Goal: Information Seeking & Learning: Check status

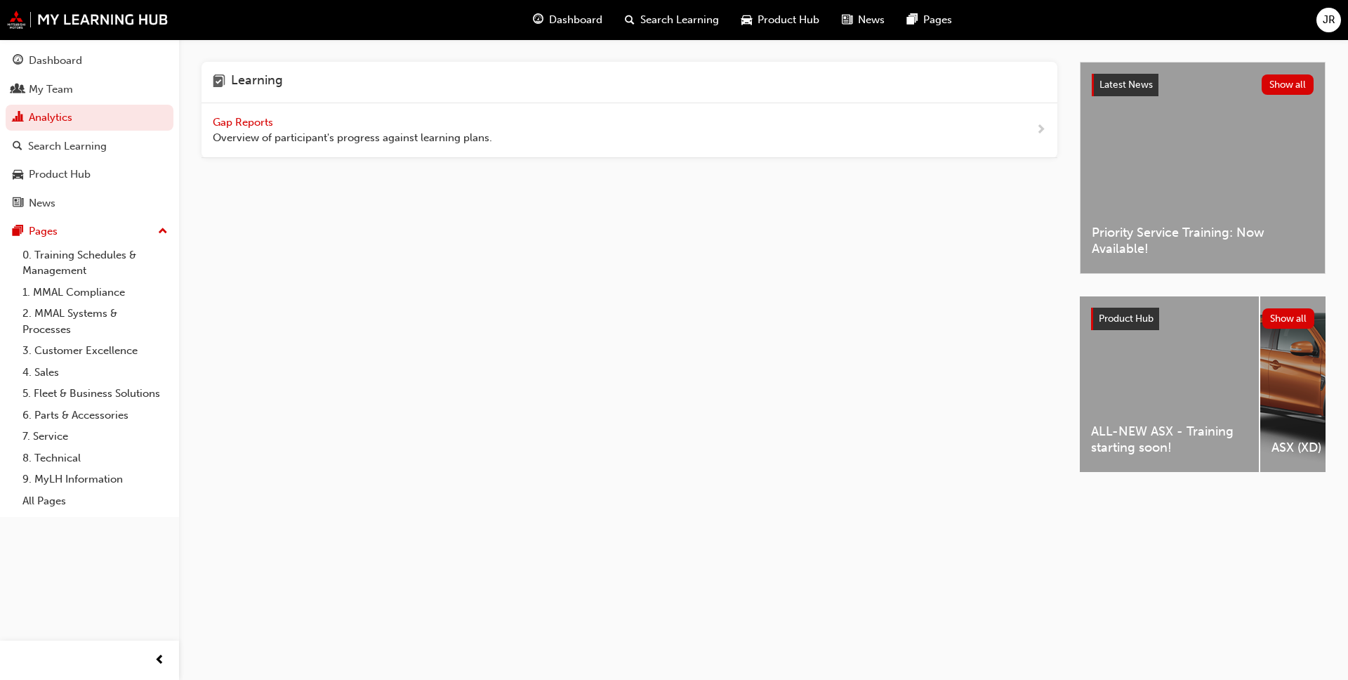
click at [312, 151] on div "Gap Reports Overview of participant's progress against learning plans." at bounding box center [630, 130] width 856 height 55
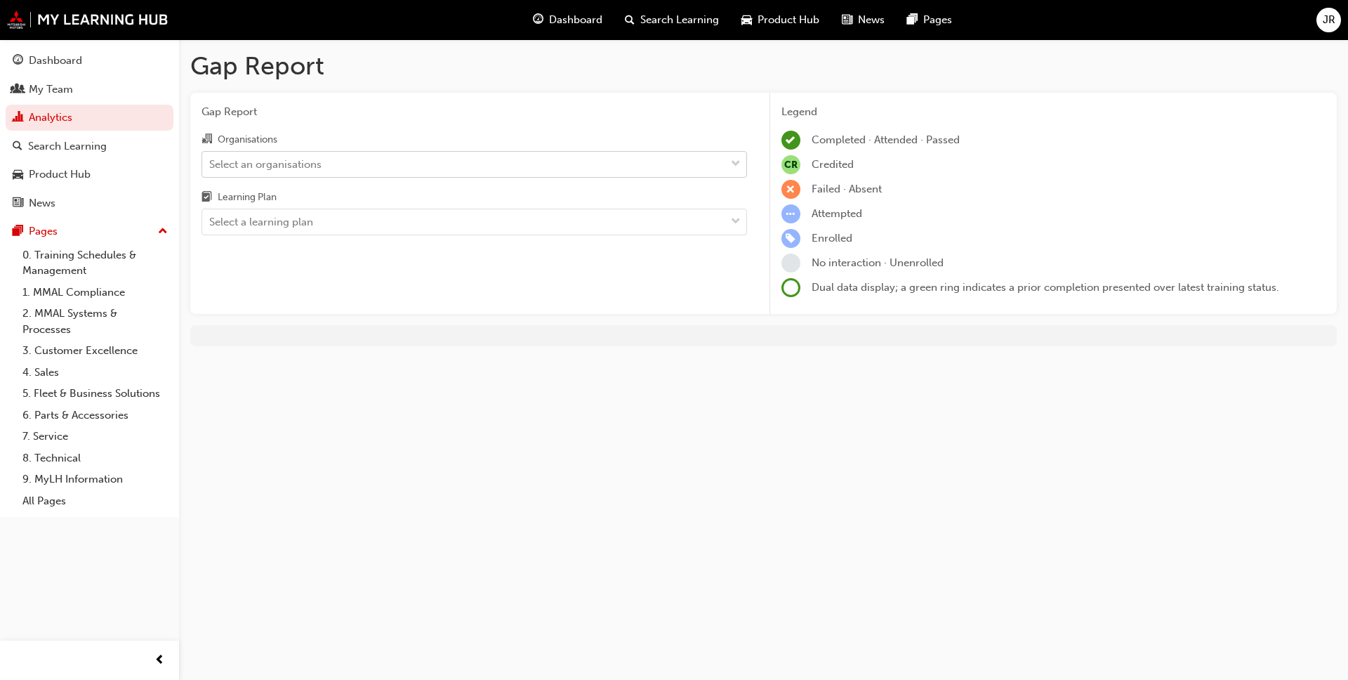
click at [440, 174] on div "Select an organisations" at bounding box center [463, 164] width 523 height 25
click at [211, 169] on input "Organisations Select an organisations" at bounding box center [209, 163] width 1 height 12
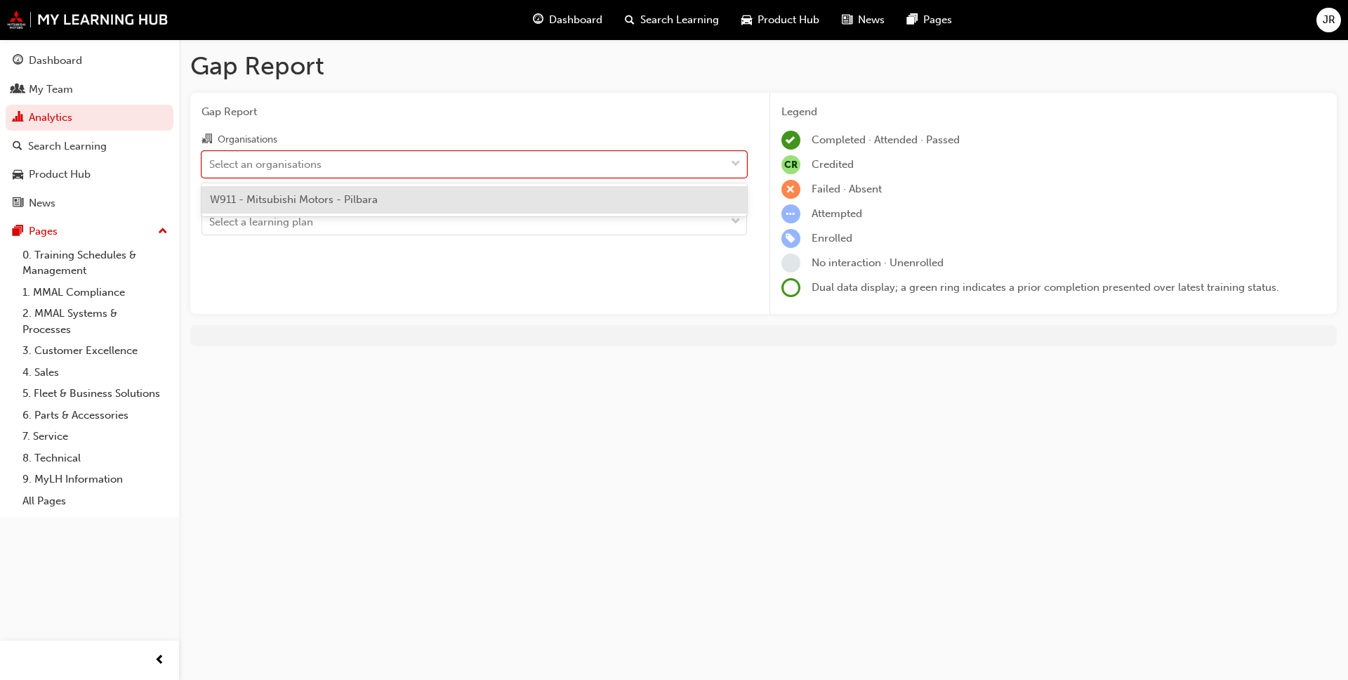
click at [414, 198] on div "W911 - Mitsubishi Motors - Pilbara" at bounding box center [475, 199] width 546 height 27
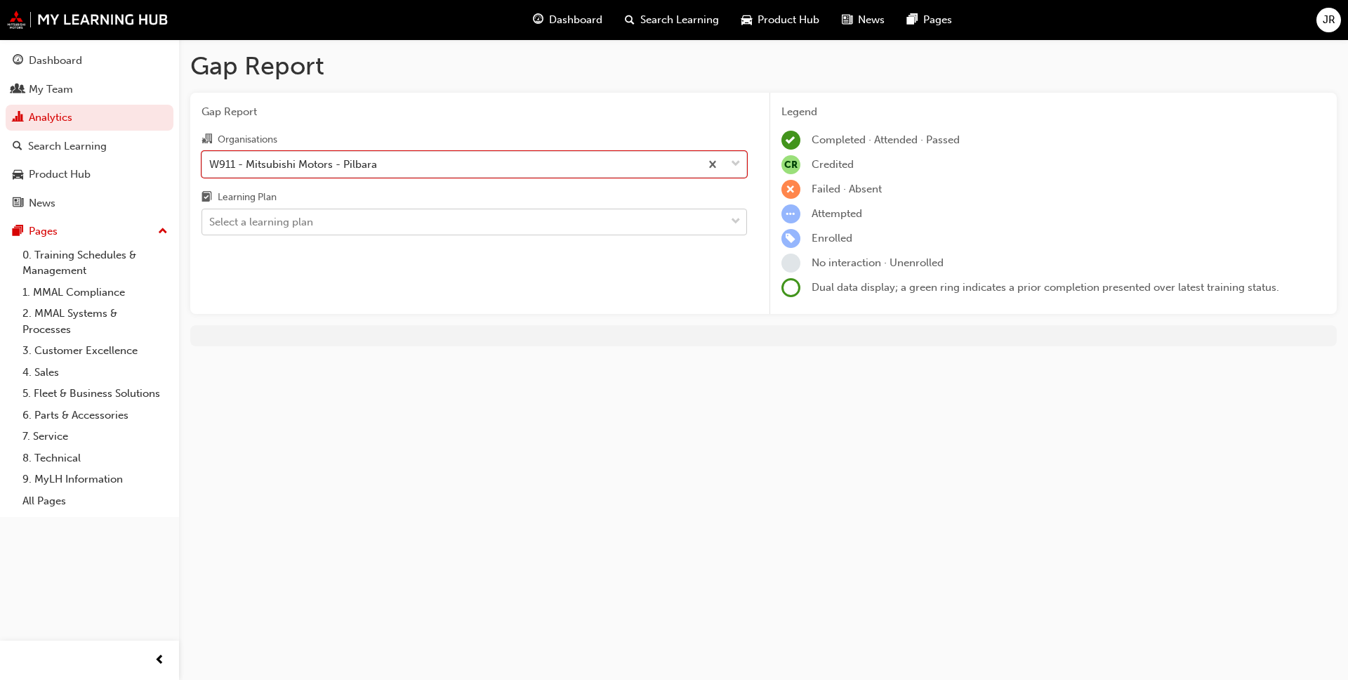
click at [439, 228] on div "Select a learning plan" at bounding box center [463, 222] width 523 height 25
click at [211, 228] on input "Learning Plan Select a learning plan" at bounding box center [209, 222] width 1 height 12
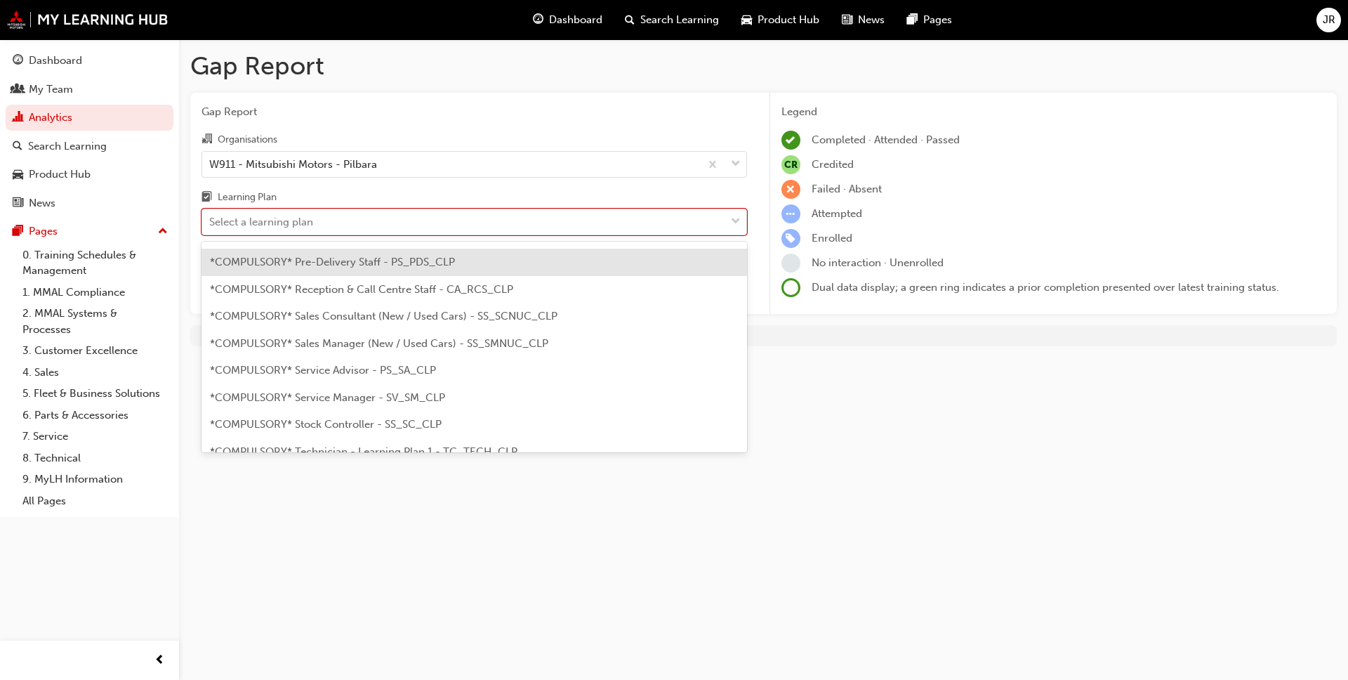
scroll to position [379, 0]
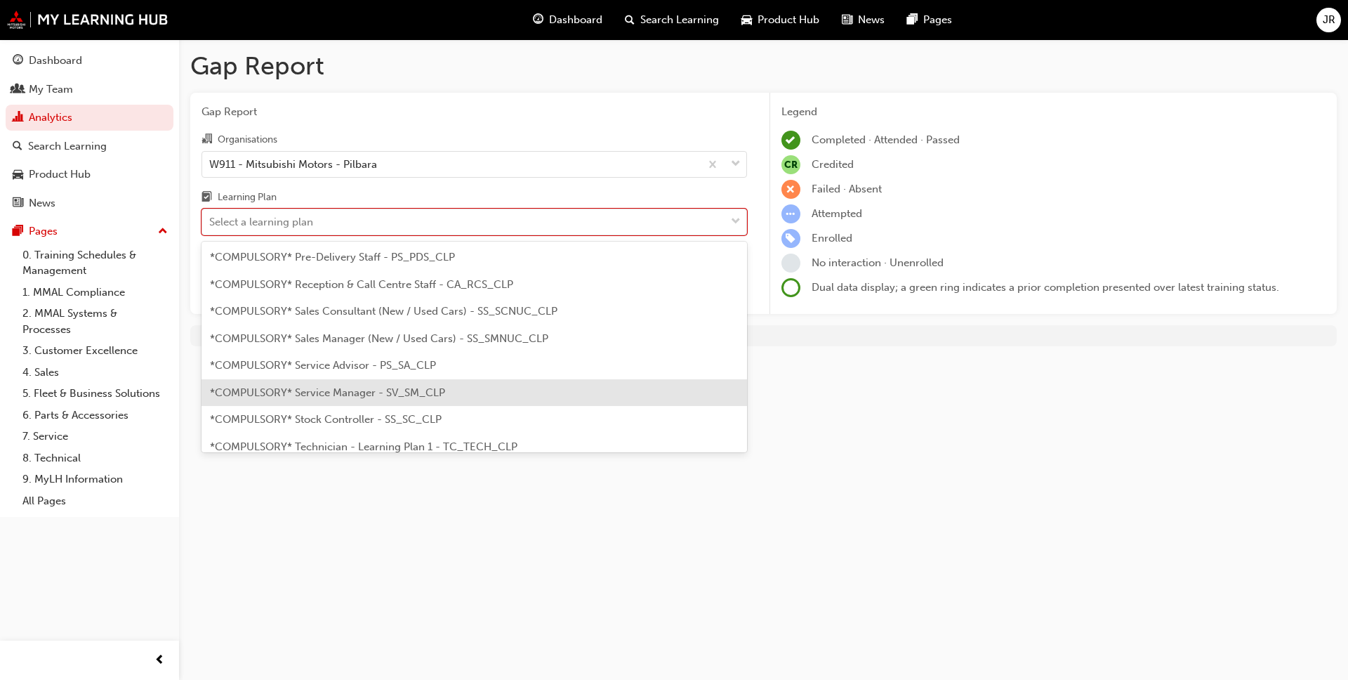
click at [355, 394] on span "*COMPULSORY* Service Manager - SV_SM_CLP" at bounding box center [327, 392] width 235 height 13
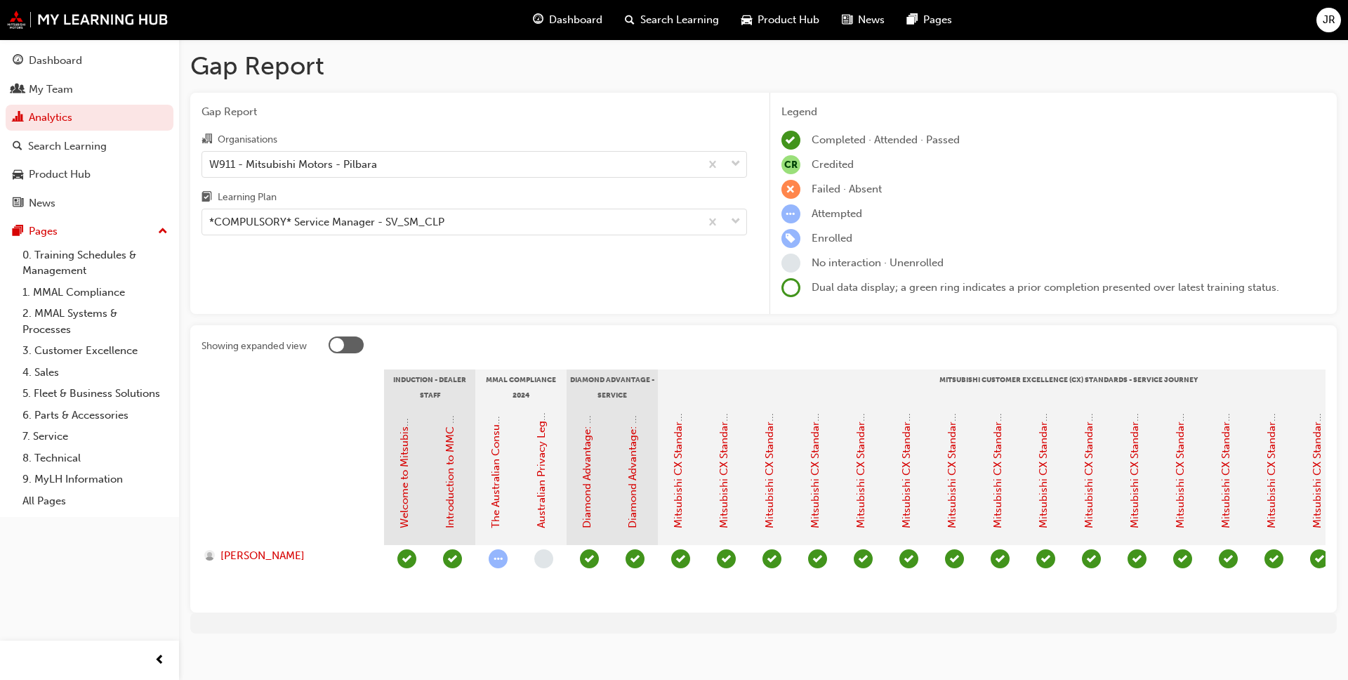
drag, startPoint x: 655, startPoint y: 591, endPoint x: 706, endPoint y: 594, distance: 51.4
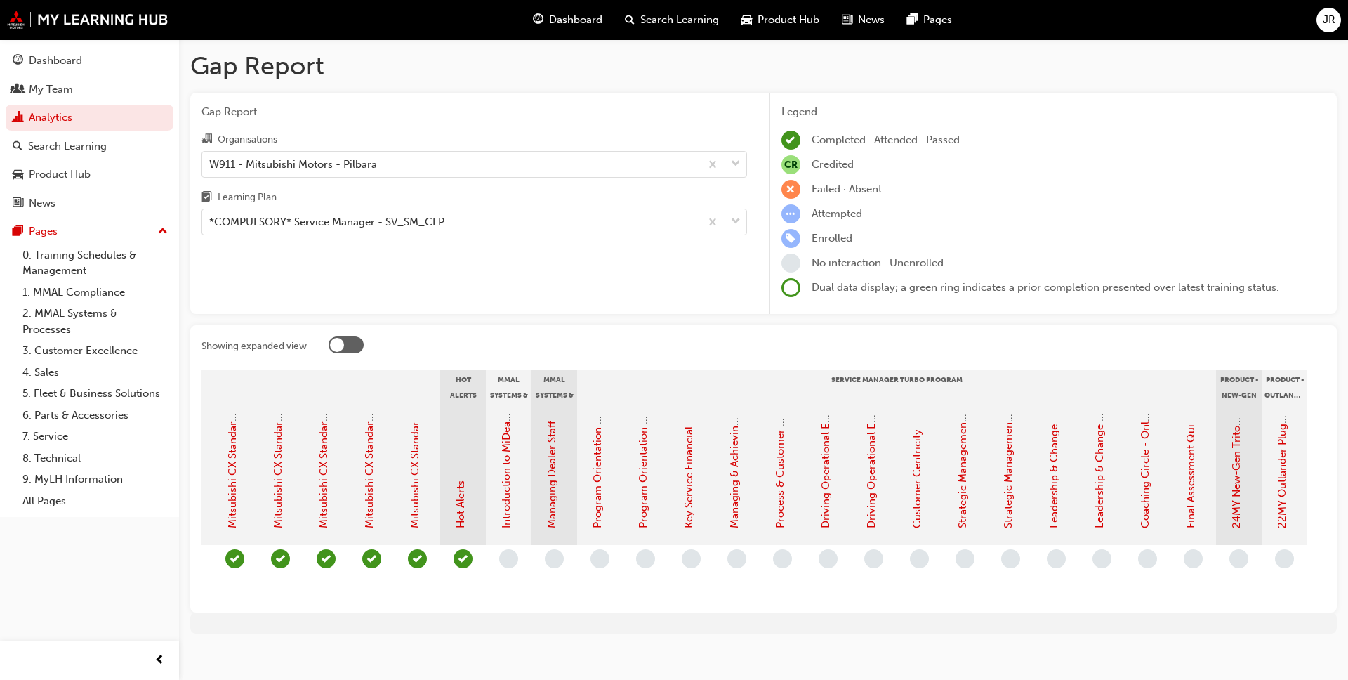
scroll to position [0, 1067]
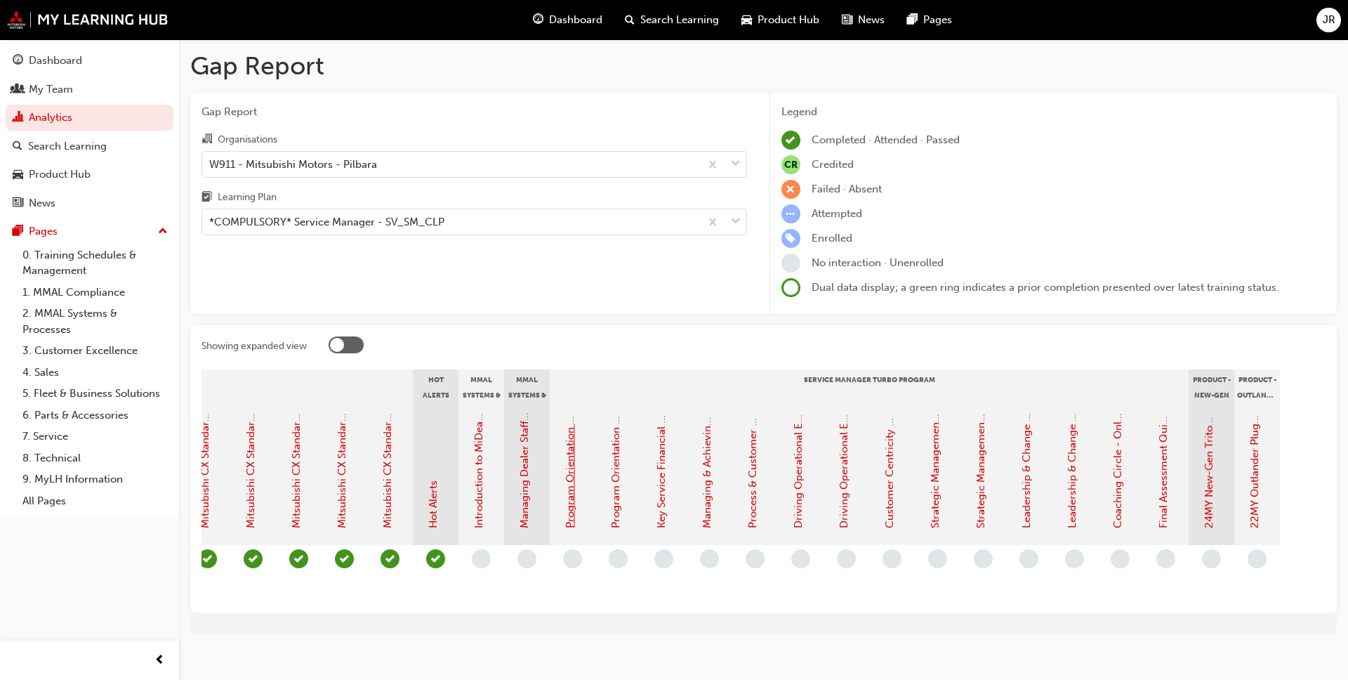
click at [572, 499] on link "Program Orientation - Face to Face Instructor Led Session (Service Manager Turb…" at bounding box center [570, 303] width 13 height 450
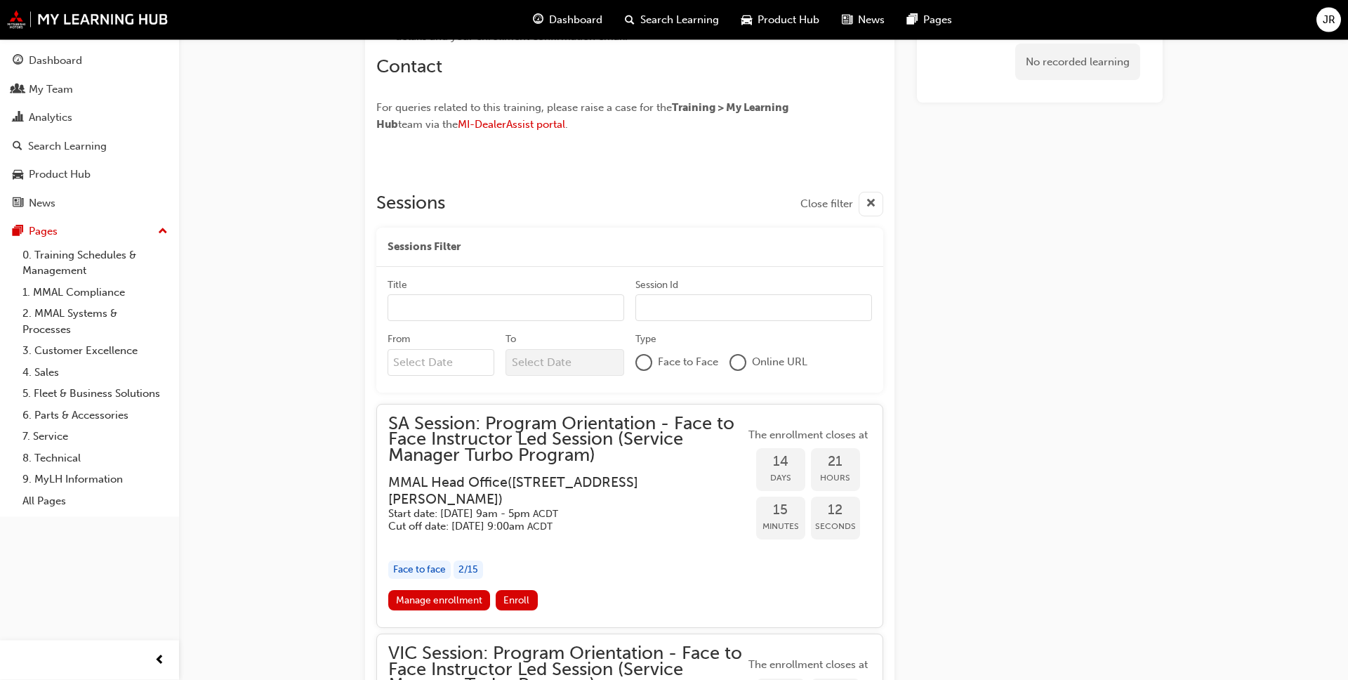
scroll to position [982, 0]
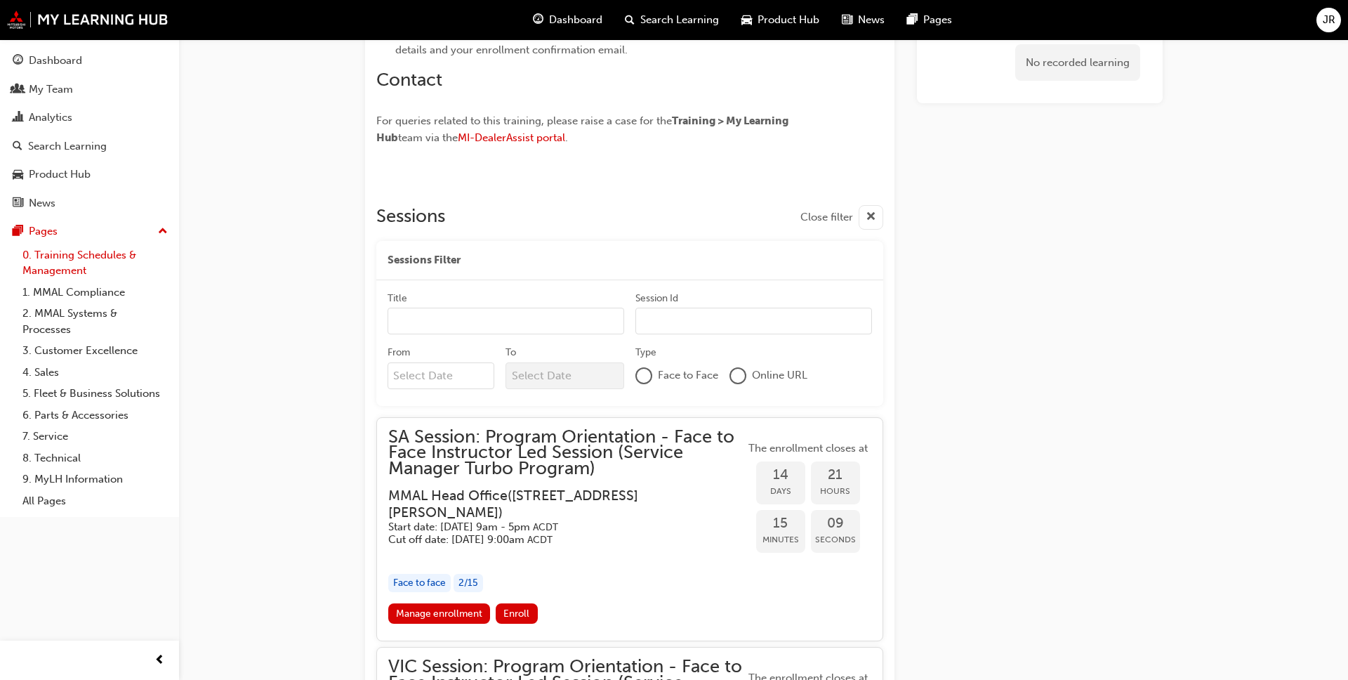
click at [70, 255] on link "0. Training Schedules & Management" at bounding box center [95, 262] width 157 height 37
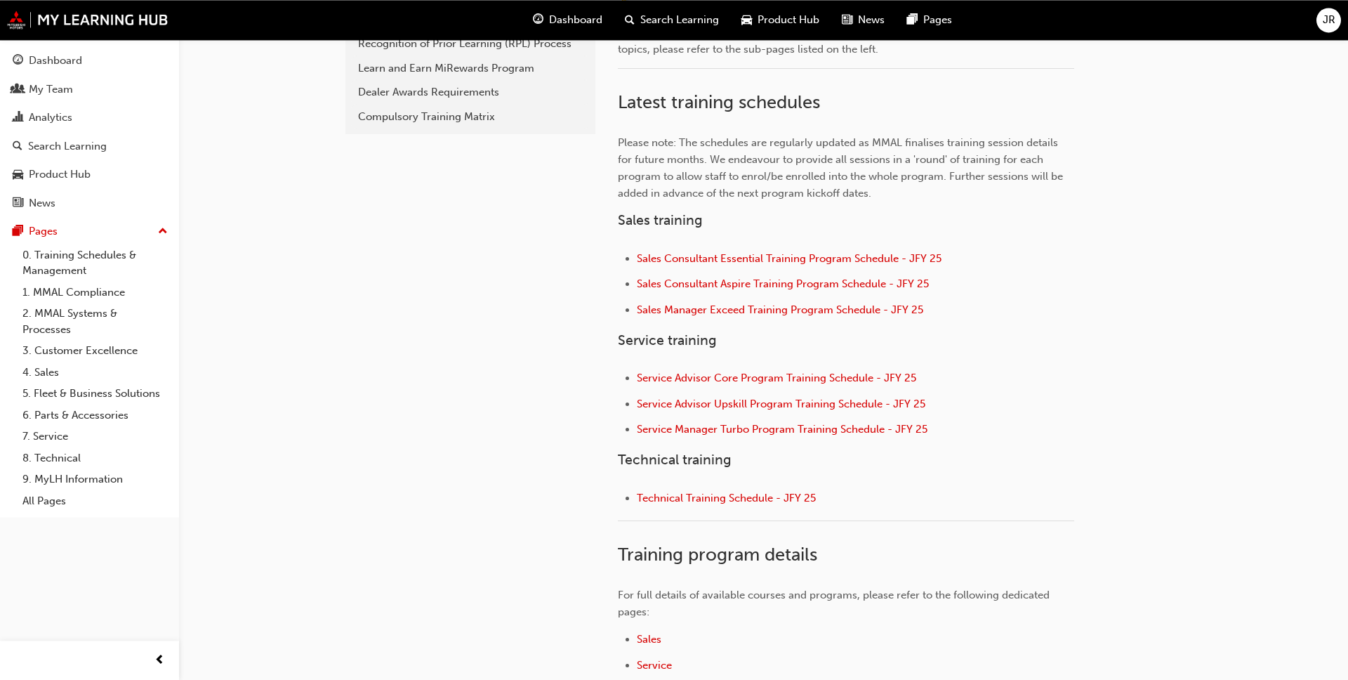
scroll to position [430, 0]
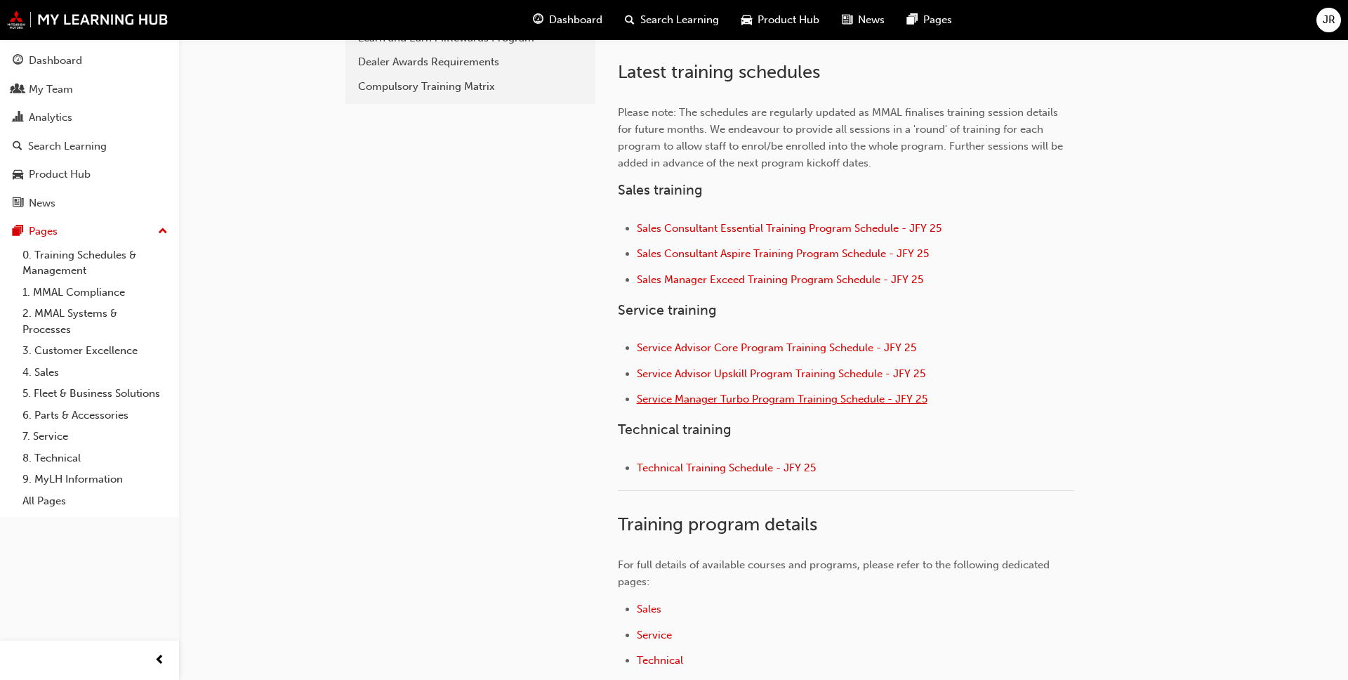
click at [866, 402] on span "Service Manager Turbo Program Training Schedule - JFY 25" at bounding box center [782, 399] width 291 height 13
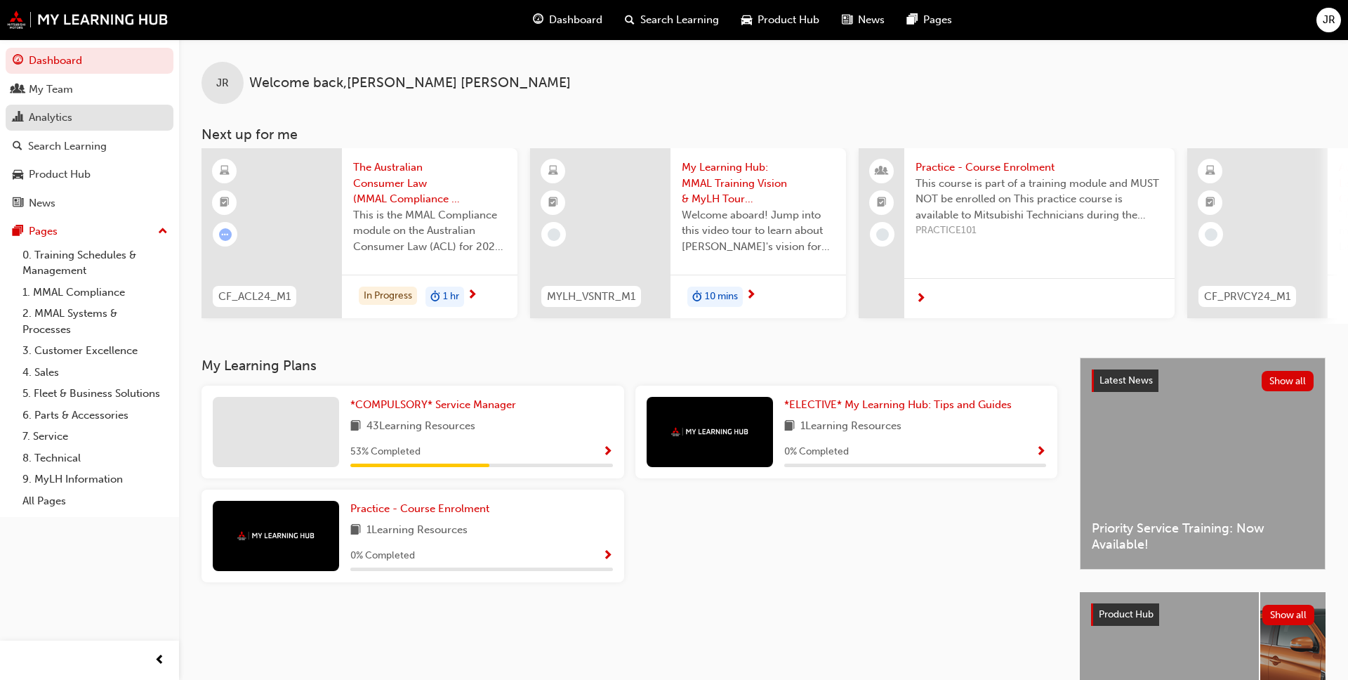
click at [54, 119] on div "Analytics" at bounding box center [51, 118] width 44 height 16
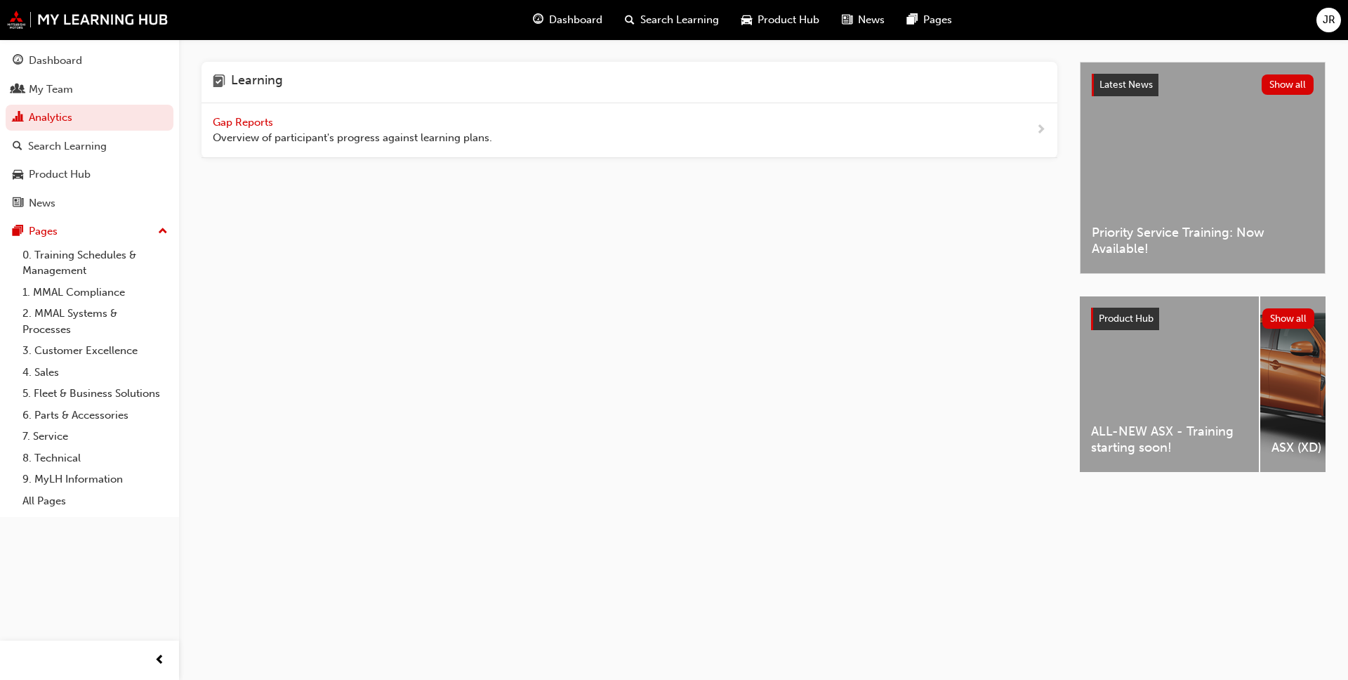
click at [291, 132] on span "Overview of participant's progress against learning plans." at bounding box center [352, 138] width 279 height 16
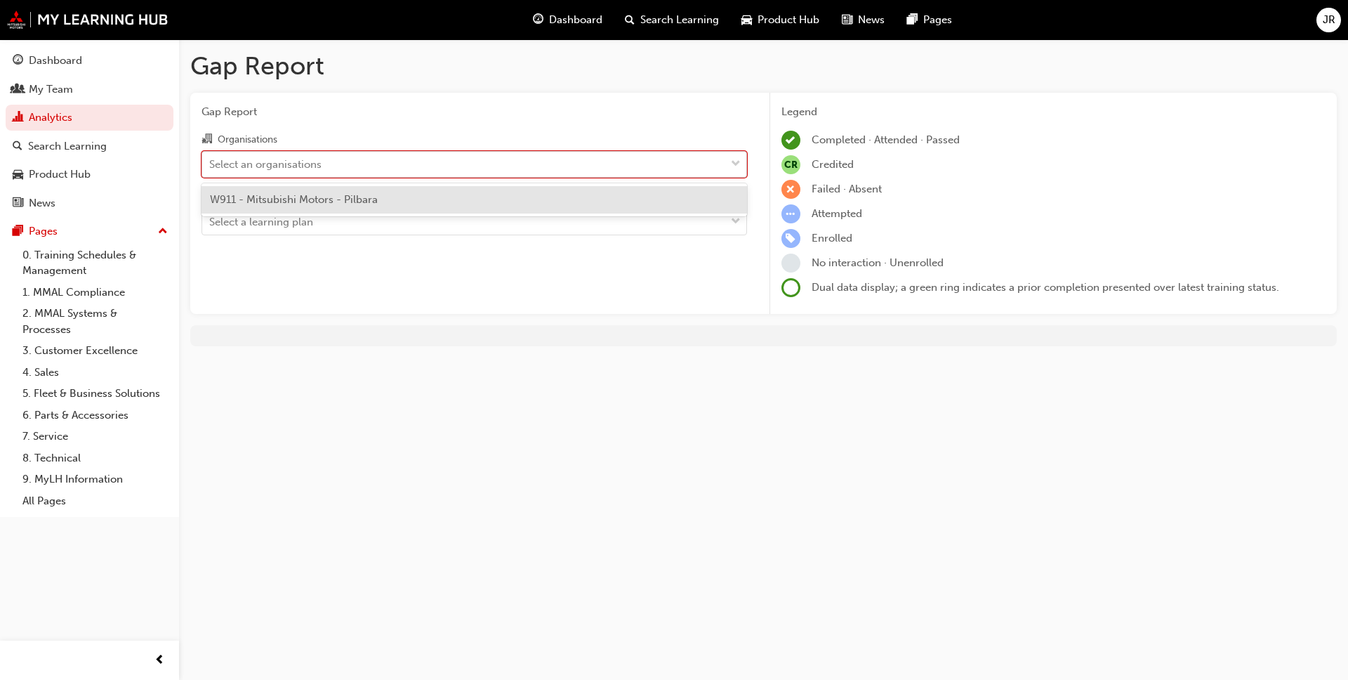
click at [294, 168] on div "Select an organisations" at bounding box center [265, 164] width 112 height 16
click at [211, 168] on input "Organisations option W911 - Mitsubishi Motors - Pilbara focused, 1 of 1. 1 resu…" at bounding box center [209, 163] width 1 height 12
click at [329, 199] on span "W911 - Mitsubishi Motors - Pilbara" at bounding box center [294, 199] width 168 height 13
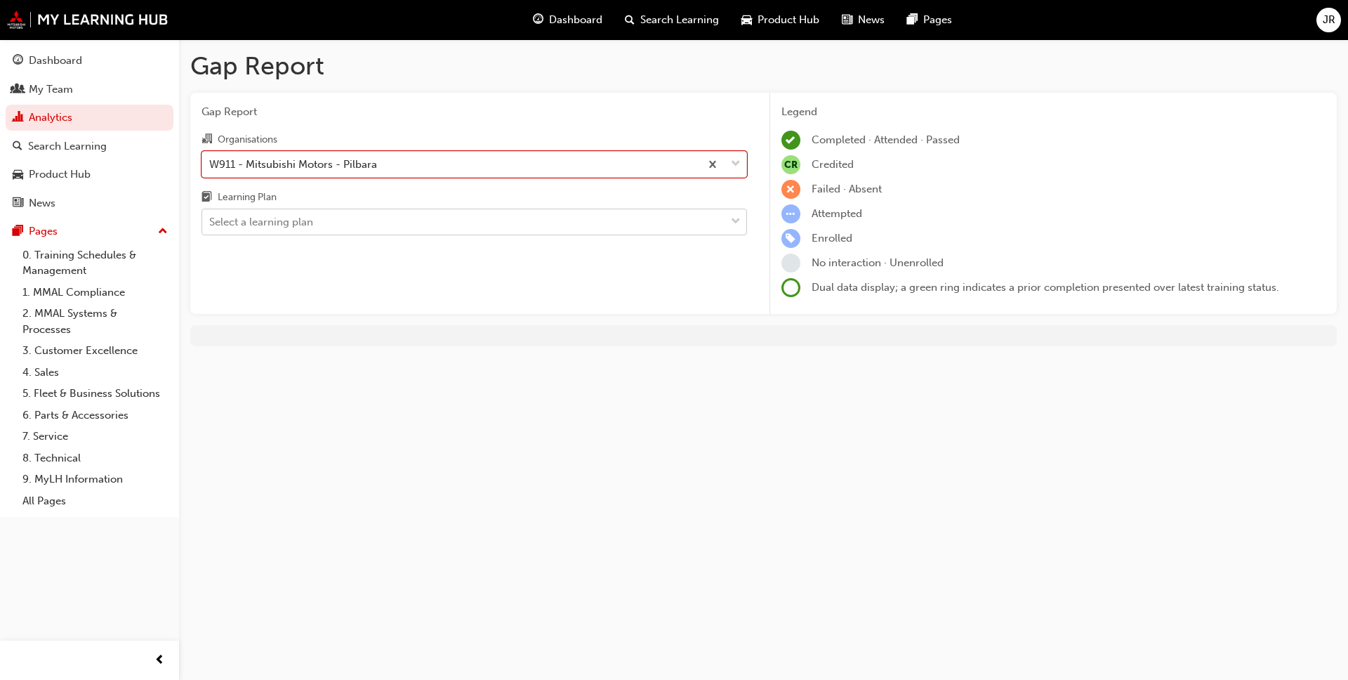
click at [327, 220] on div "Select a learning plan" at bounding box center [463, 222] width 523 height 25
click at [211, 220] on input "Learning Plan Select a learning plan" at bounding box center [209, 222] width 1 height 12
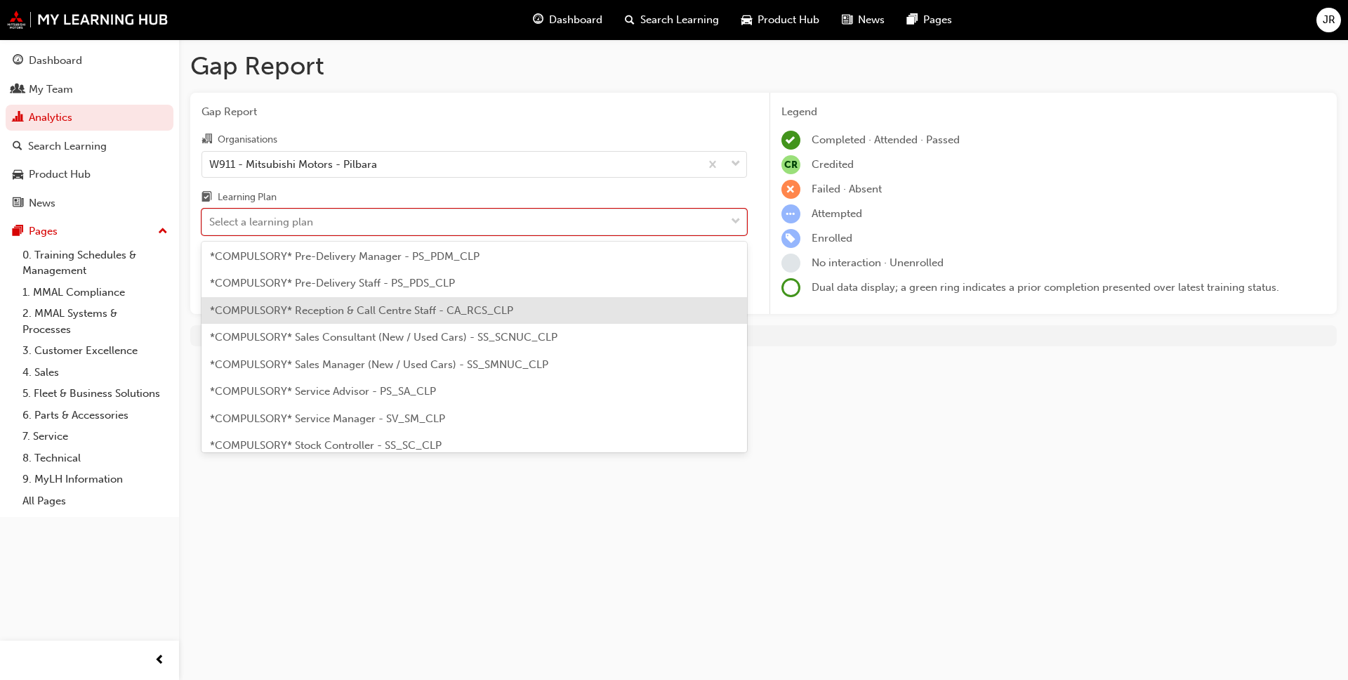
scroll to position [379, 0]
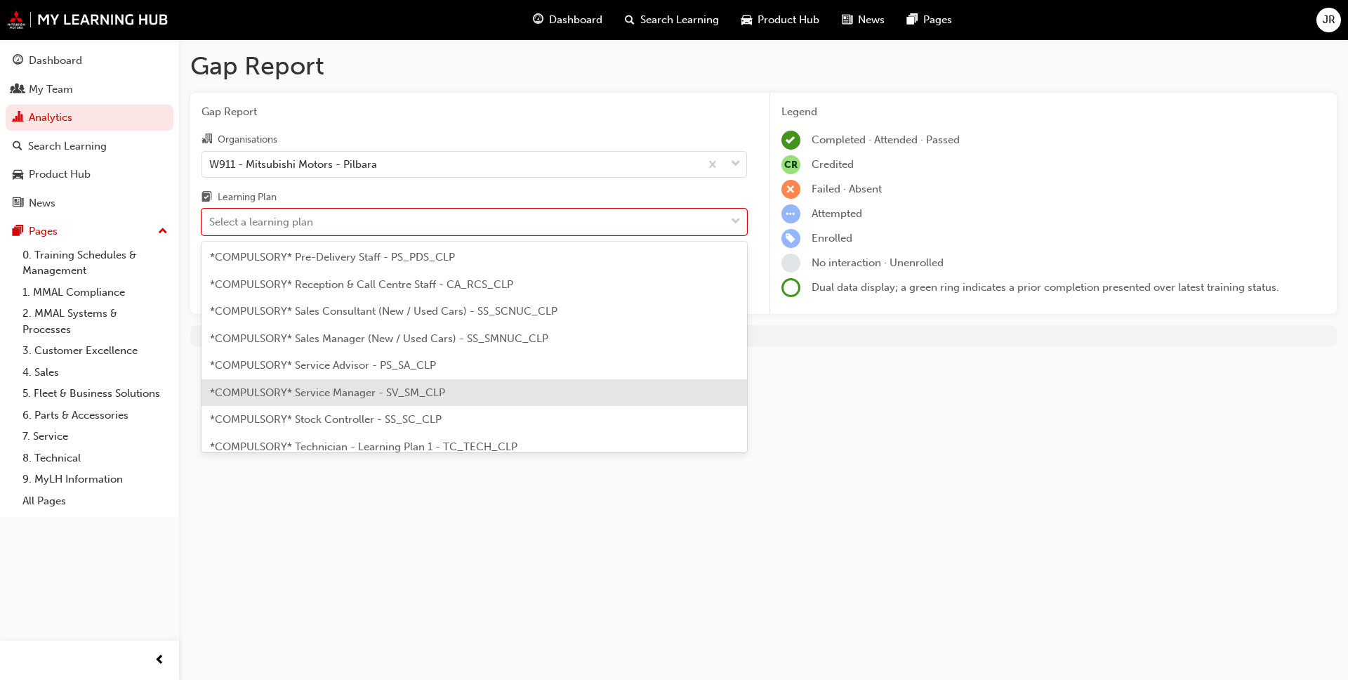
click at [329, 390] on span "*COMPULSORY* Service Manager - SV_SM_CLP" at bounding box center [327, 392] width 235 height 13
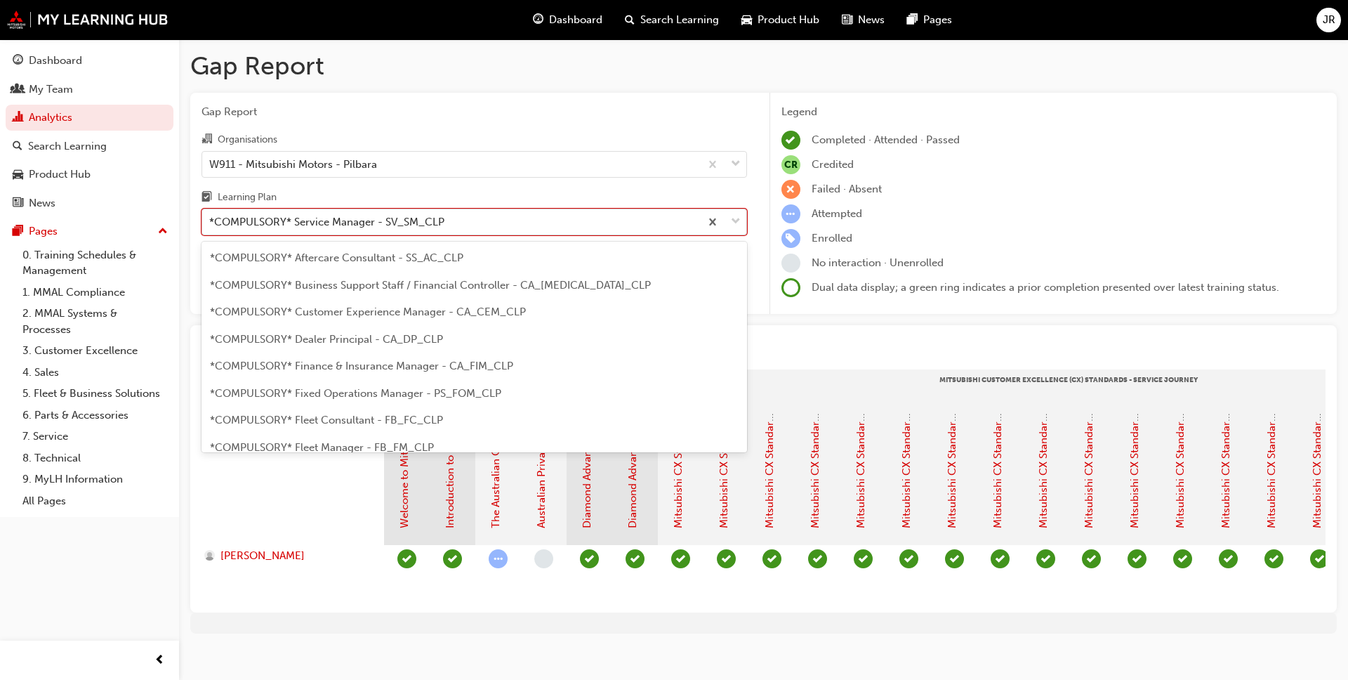
click at [728, 221] on div at bounding box center [723, 221] width 46 height 25
click at [211, 221] on input "Learning Plan option *COMPULSORY* Service Manager - SV_SM_CLP, selected. option…" at bounding box center [209, 222] width 1 height 12
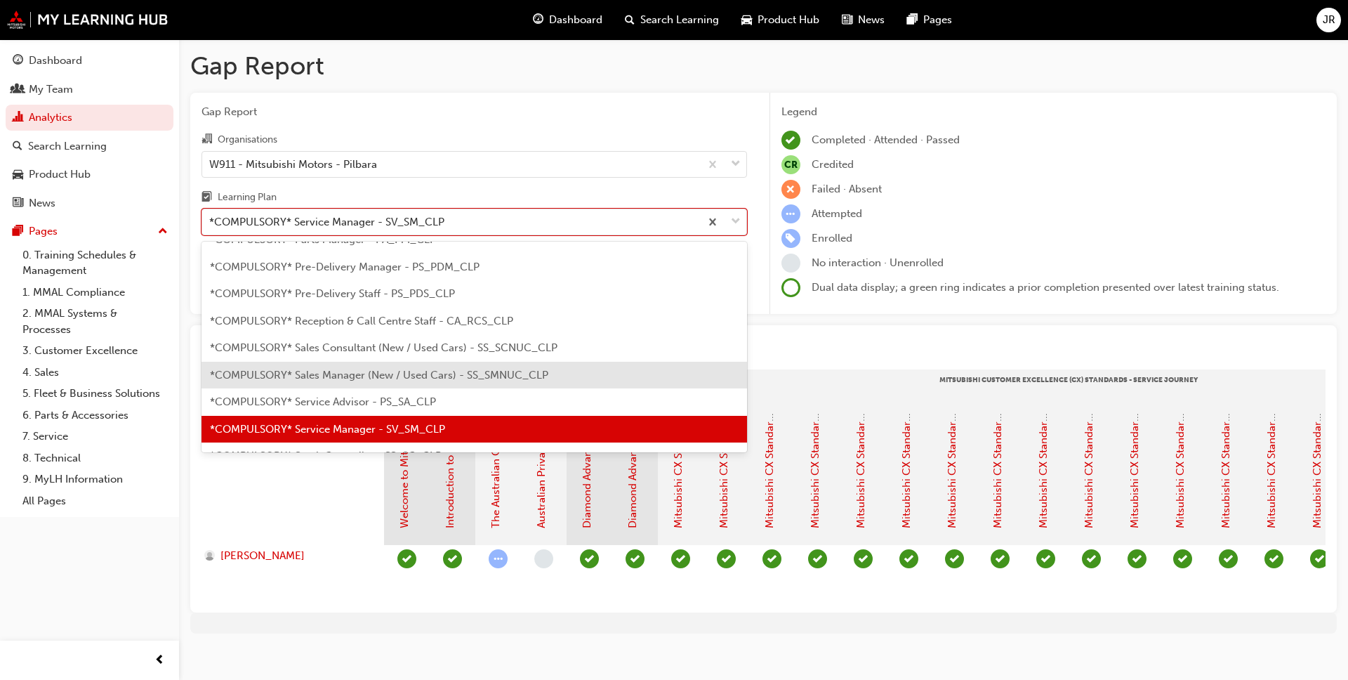
scroll to position [419, 0]
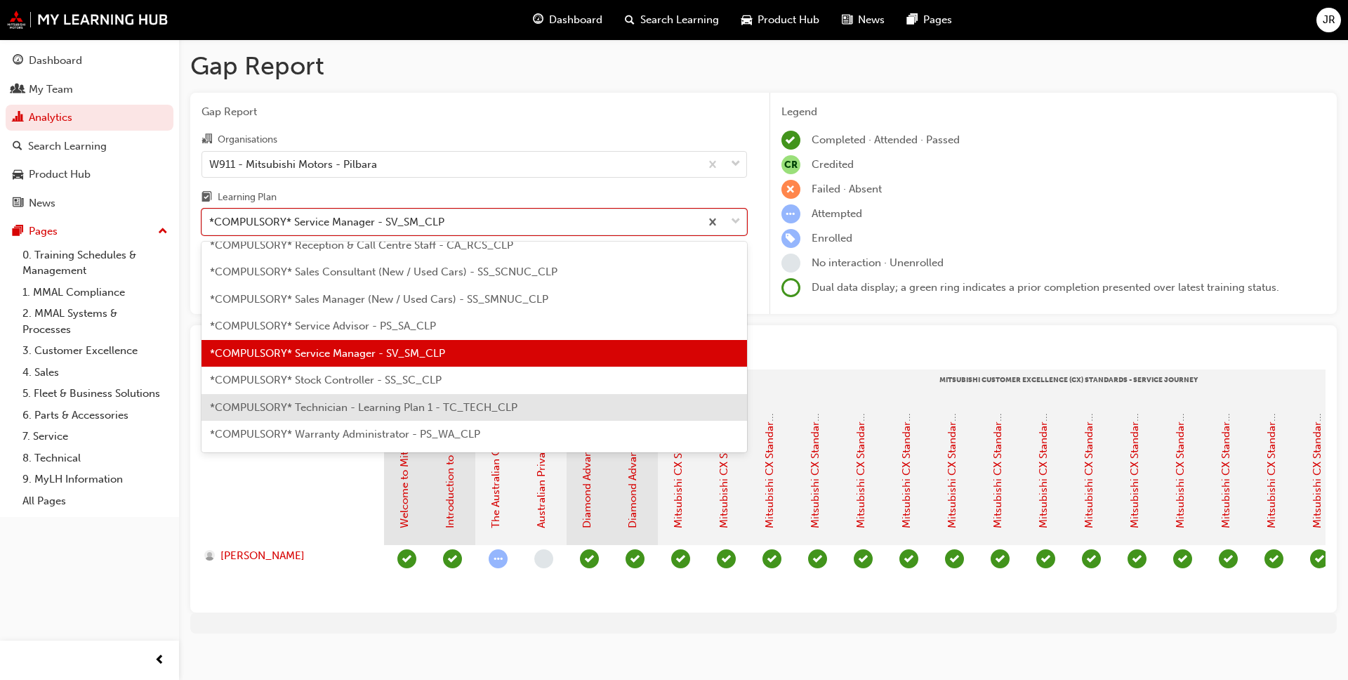
click at [411, 409] on span "*COMPULSORY* Technician - Learning Plan 1 - TC_TECH_CLP" at bounding box center [364, 407] width 308 height 13
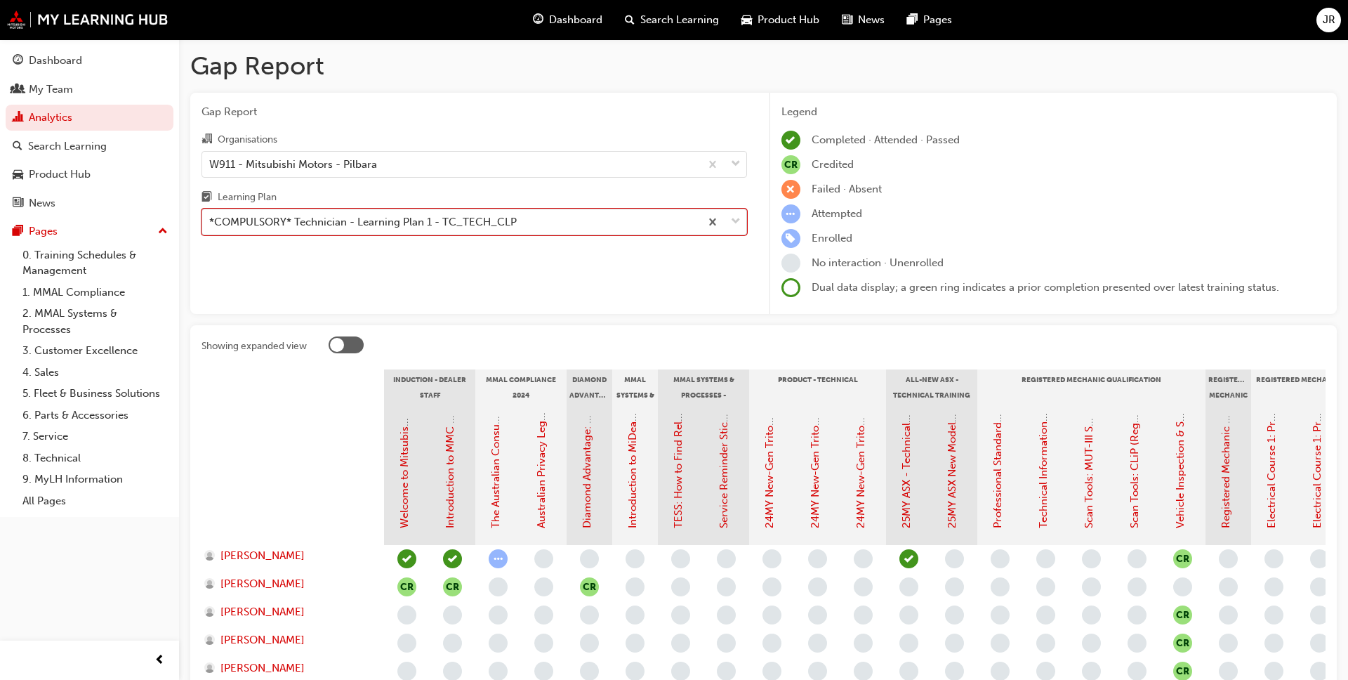
click at [737, 220] on span "down-icon" at bounding box center [736, 222] width 10 height 18
click at [211, 220] on input "Learning Plan option *COMPULSORY* Technician - Learning Plan 1 - TC_TECH_CLP, s…" at bounding box center [209, 222] width 1 height 12
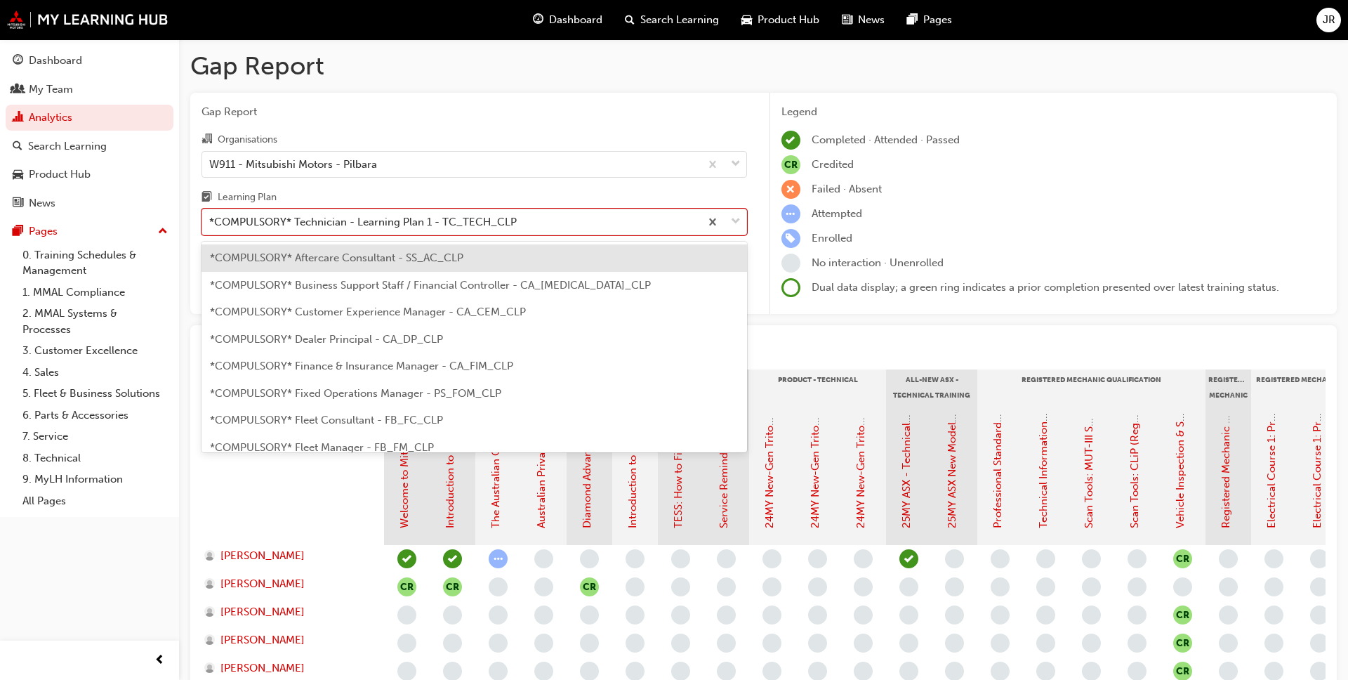
scroll to position [397, 0]
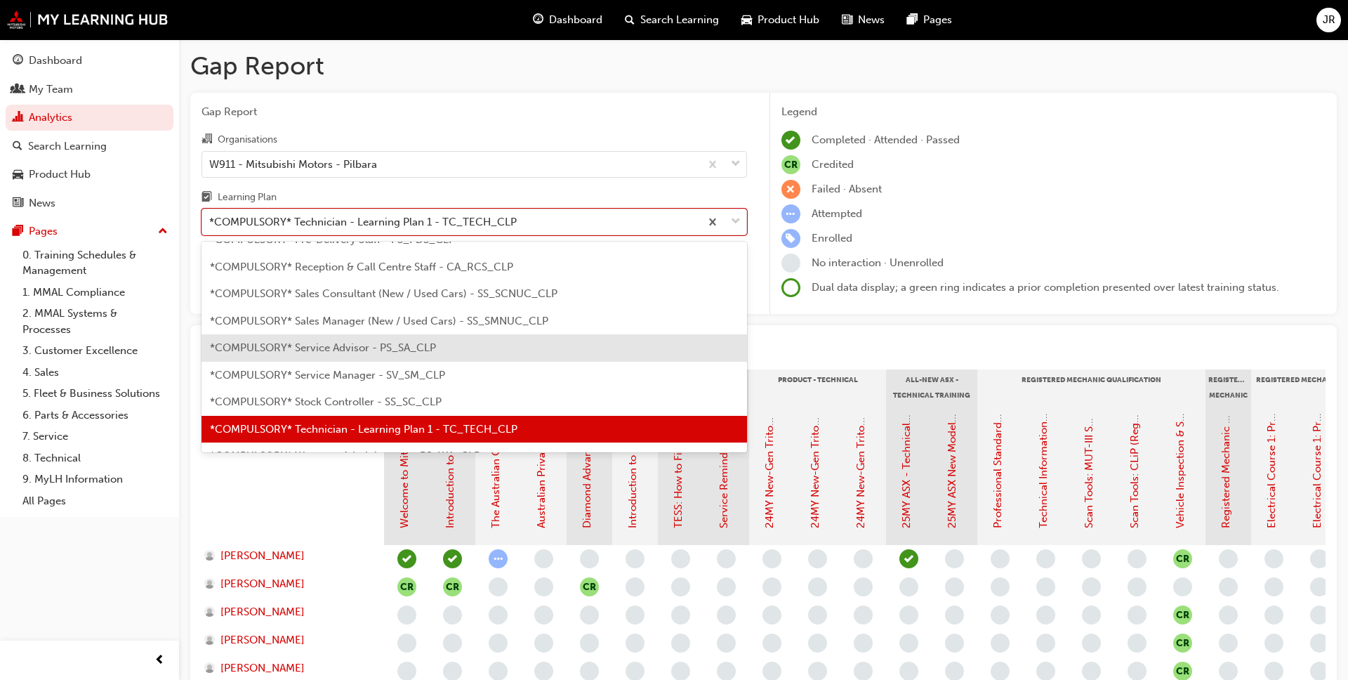
click at [406, 347] on span "*COMPULSORY* Service Advisor - PS_SA_CLP" at bounding box center [323, 347] width 226 height 13
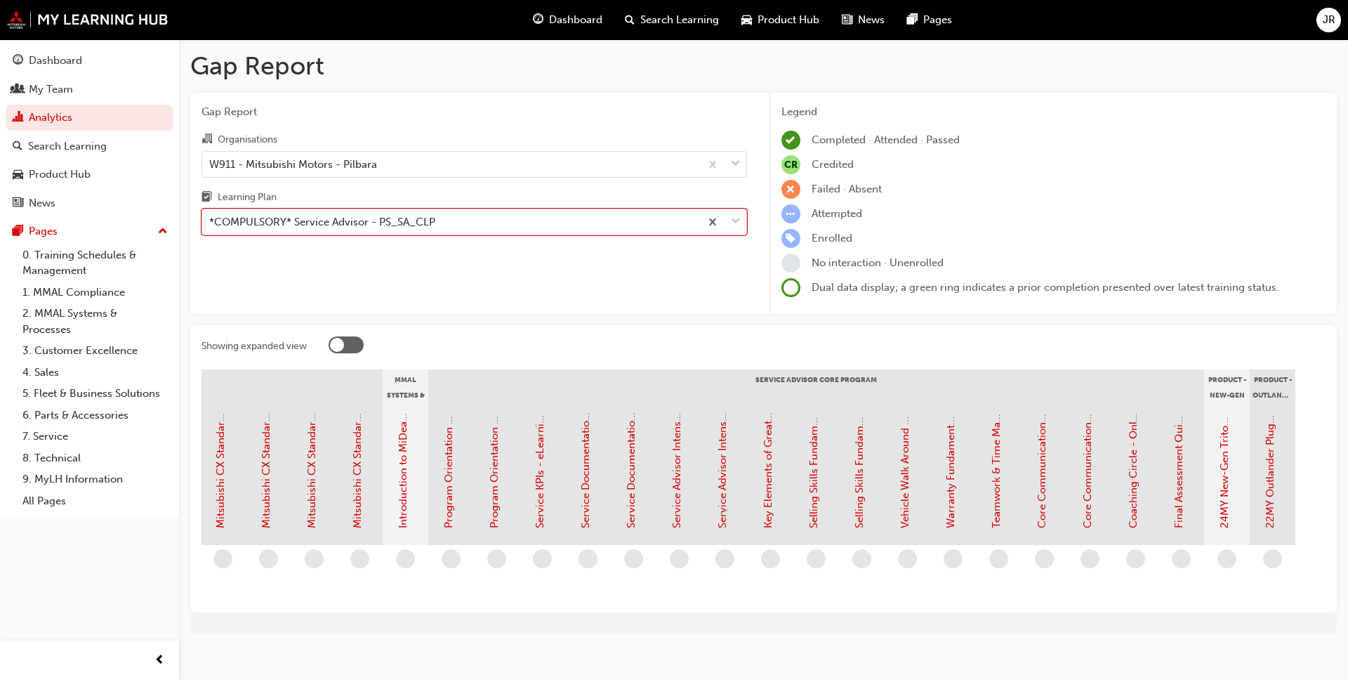
scroll to position [0, 1158]
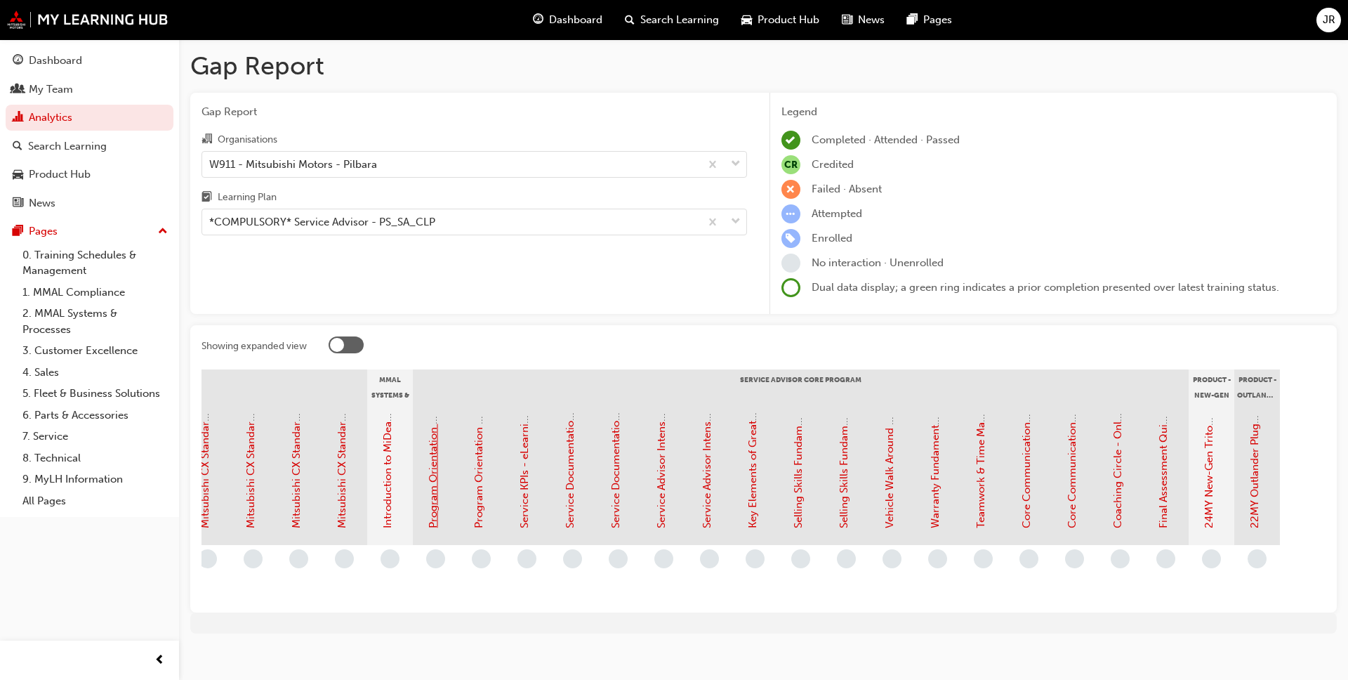
click at [433, 477] on link "Program Orientation - Face to Face Instructor Led Training (Service Advisor Cor…" at bounding box center [433, 307] width 13 height 442
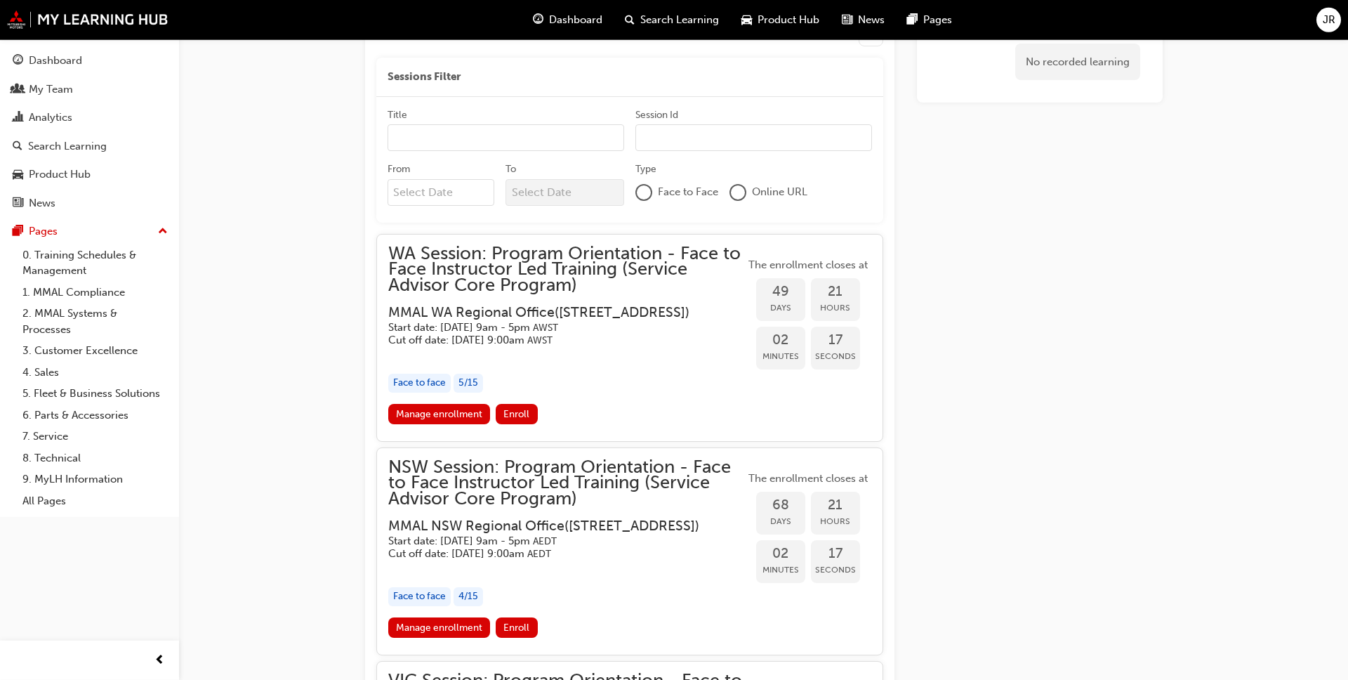
scroll to position [1175, 0]
